Goal: Navigation & Orientation: Understand site structure

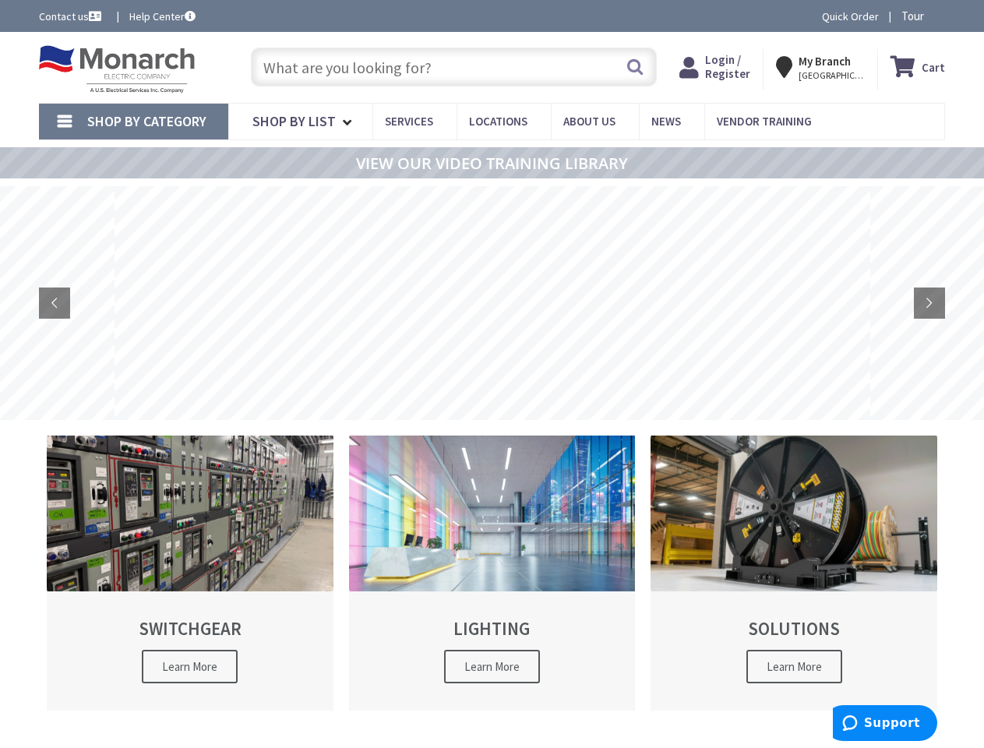
click at [492, 374] on rs-layer at bounding box center [492, 303] width 756 height 234
click at [919, 16] on span "Tour" at bounding box center [922, 16] width 40 height 15
click at [932, 16] on icon at bounding box center [932, 16] width 24 height 24
click at [823, 67] on strong "My Branch" at bounding box center [825, 61] width 52 height 15
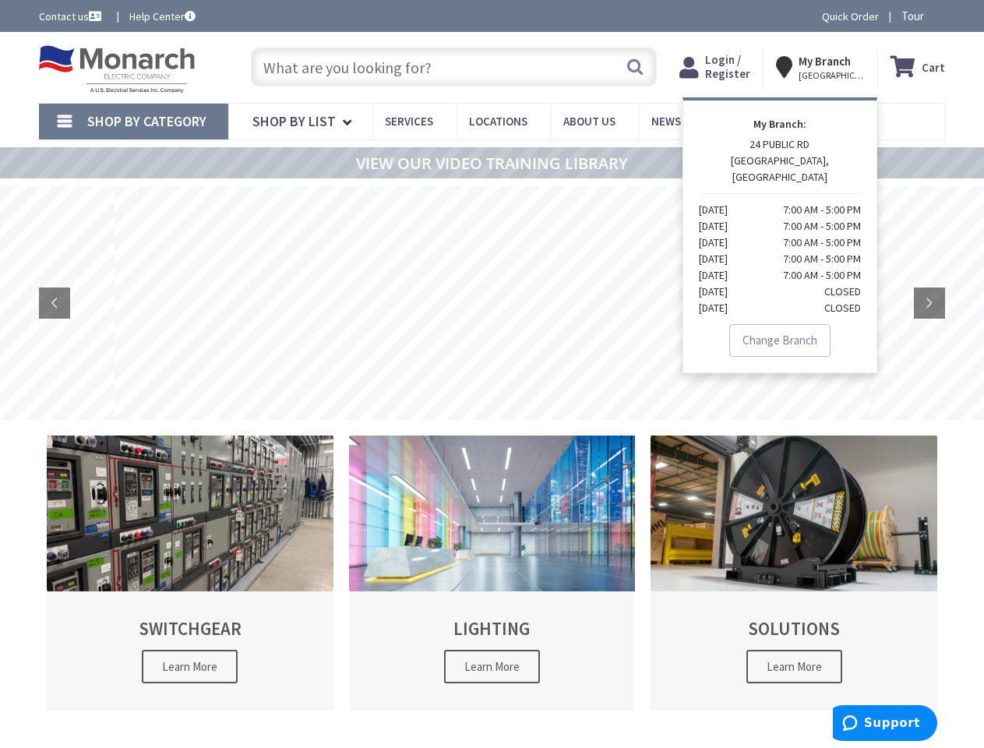
click at [133, 122] on span "Shop By Category" at bounding box center [146, 121] width 119 height 18
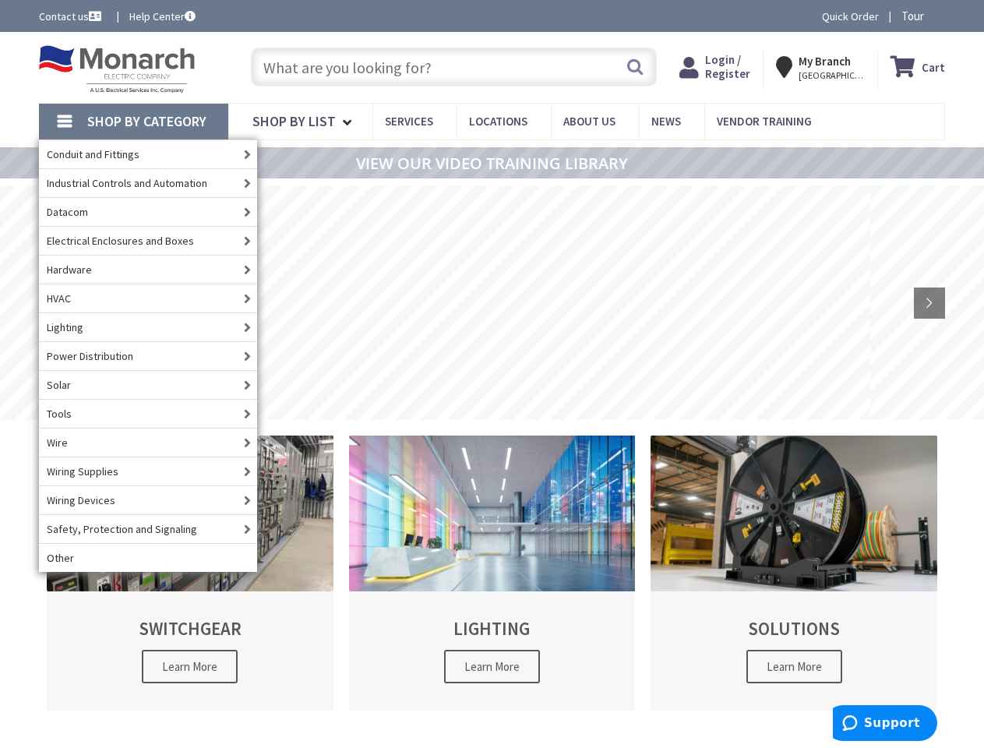
click at [133, 122] on span "Shop By Category" at bounding box center [146, 121] width 119 height 18
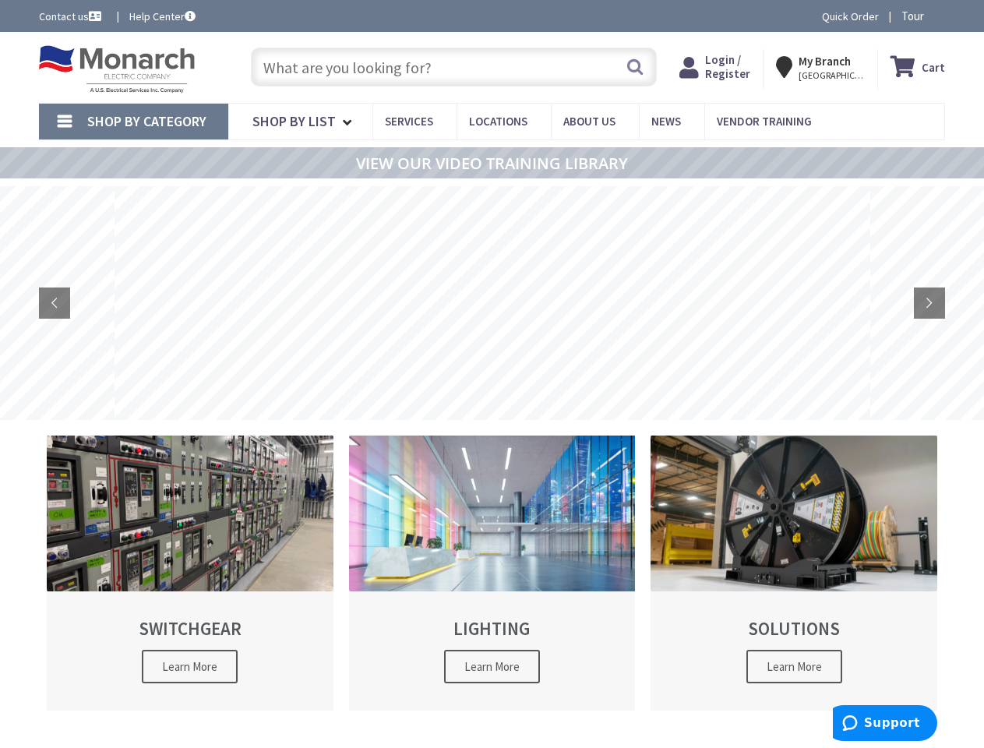
click at [492, 303] on rs-layer at bounding box center [492, 303] width 756 height 234
click at [55, 303] on rs-arrow at bounding box center [54, 303] width 31 height 31
